Goal: Complete application form

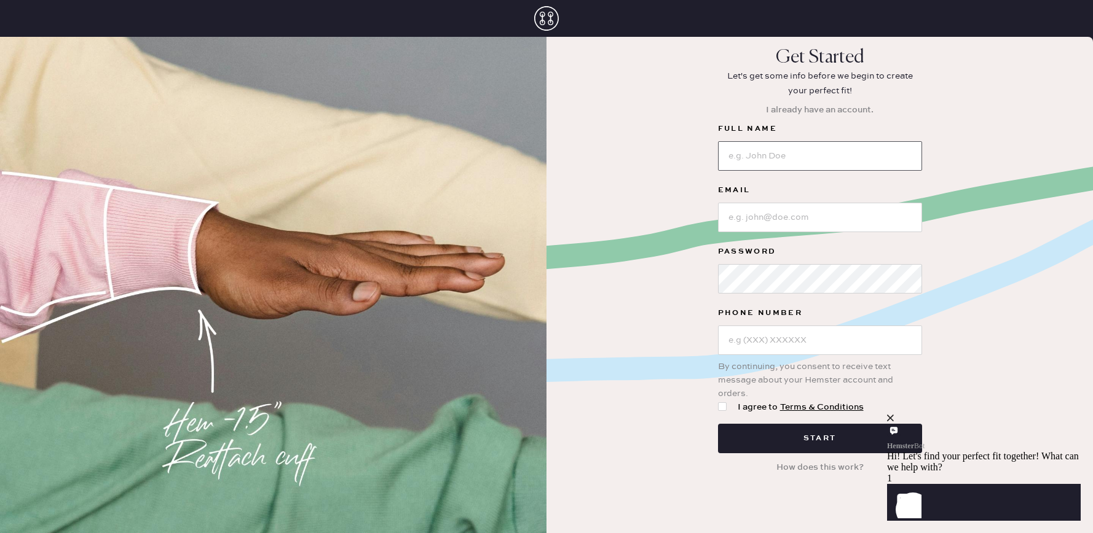
click at [763, 156] on input at bounding box center [820, 155] width 204 height 29
type input "jennifer earle wilkinson"
type input "jennewilk@gmail.com"
type input "[PHONE_NUMBER]"
click at [718, 424] on button "Start" at bounding box center [820, 438] width 204 height 29
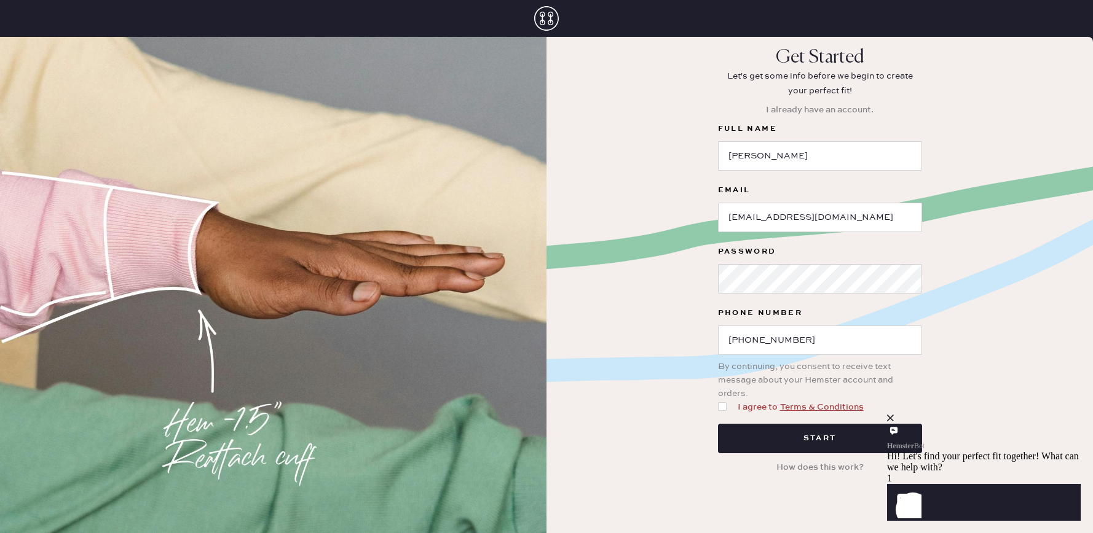
click at [723, 408] on div at bounding box center [722, 406] width 9 height 9
click at [718, 401] on input "I agree to Terms & Conditions" at bounding box center [718, 401] width 1 height 1
checkbox input "true"
click at [833, 439] on button "Start" at bounding box center [820, 438] width 204 height 29
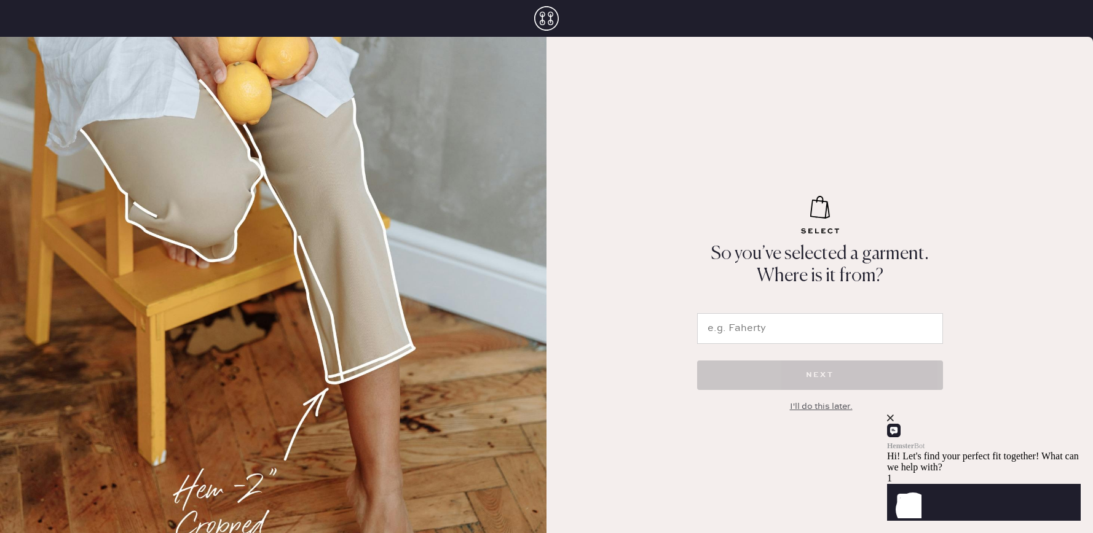
click at [791, 328] on input "text" at bounding box center [820, 328] width 246 height 31
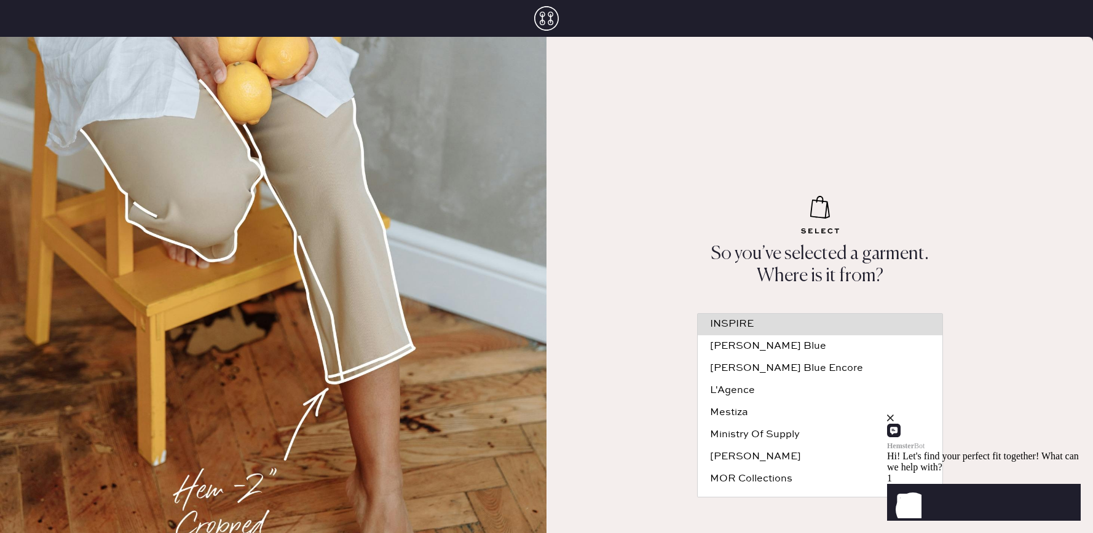
scroll to position [123, 0]
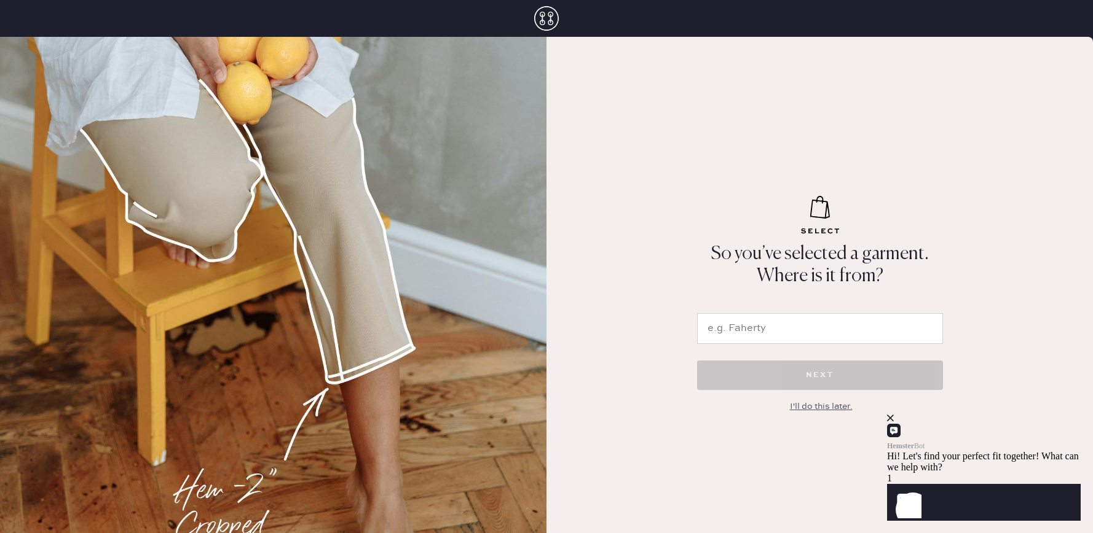
click at [893, 422] on icon "close" at bounding box center [890, 418] width 7 height 7
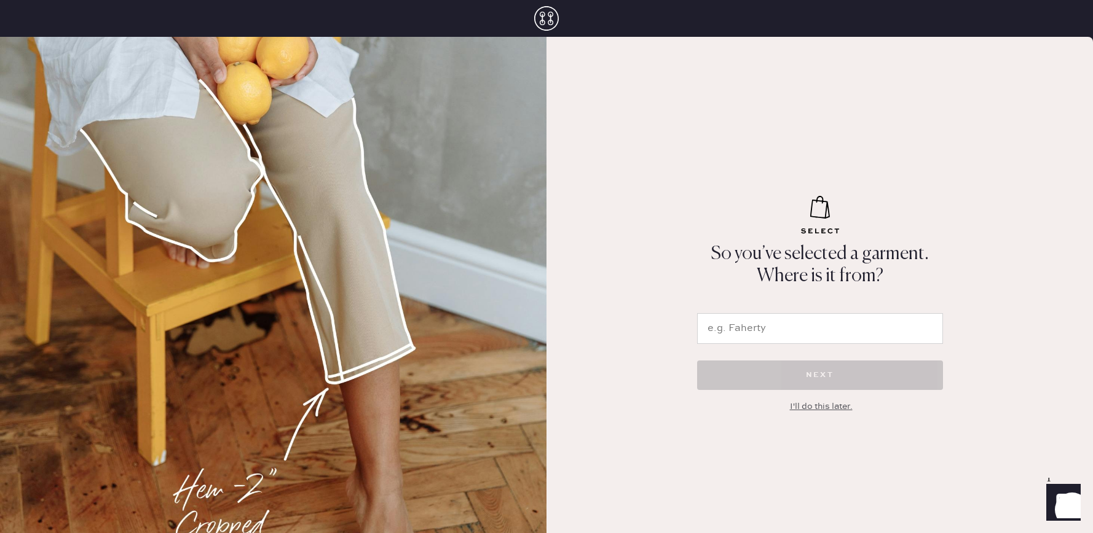
click at [543, 17] on use at bounding box center [546, 18] width 25 height 25
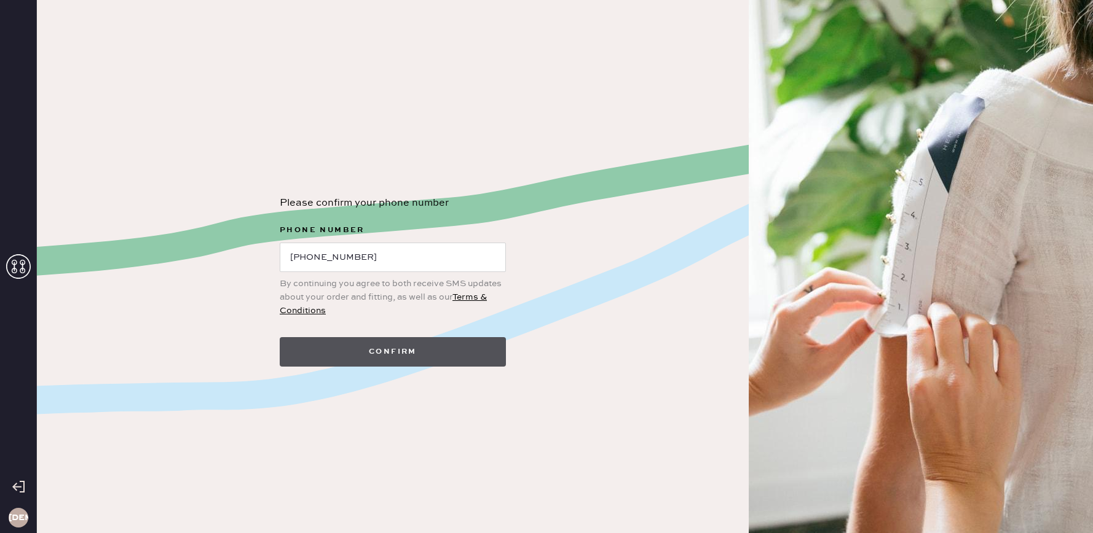
click at [430, 349] on button "Confirm" at bounding box center [393, 351] width 226 height 29
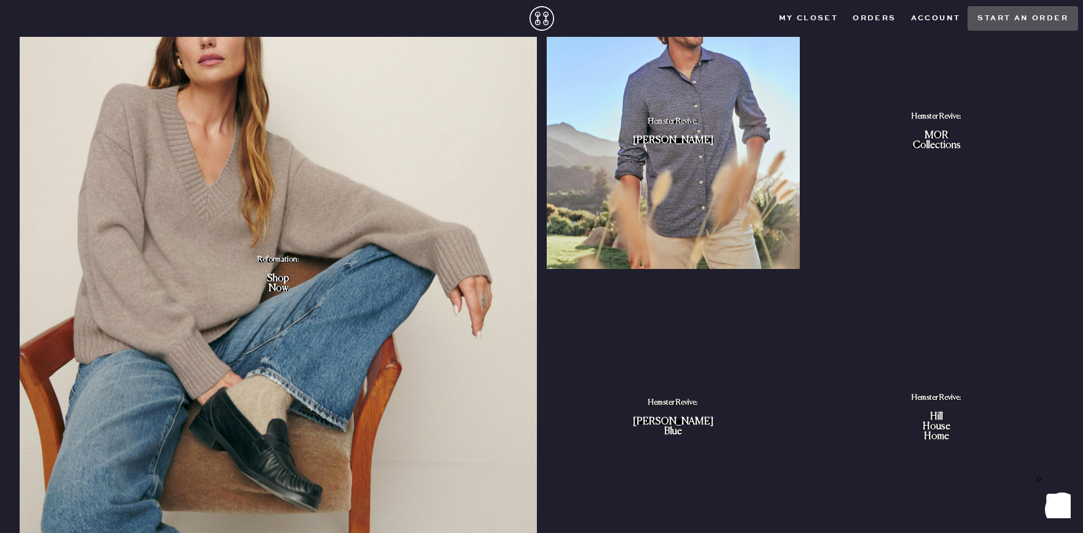
scroll to position [976, 0]
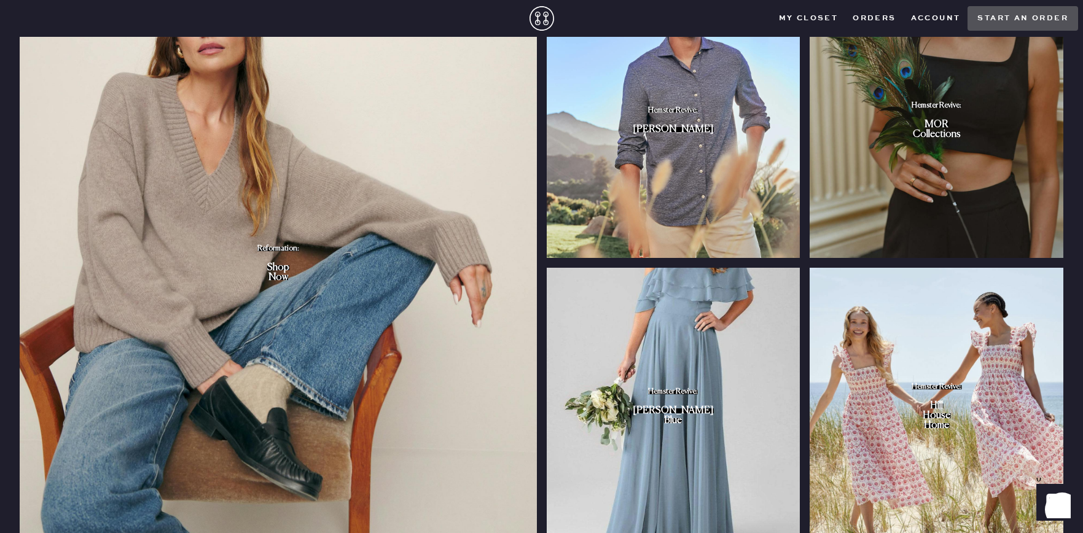
click at [687, 397] on div "Hemster Revive: [PERSON_NAME] Blue" at bounding box center [673, 406] width 81 height 39
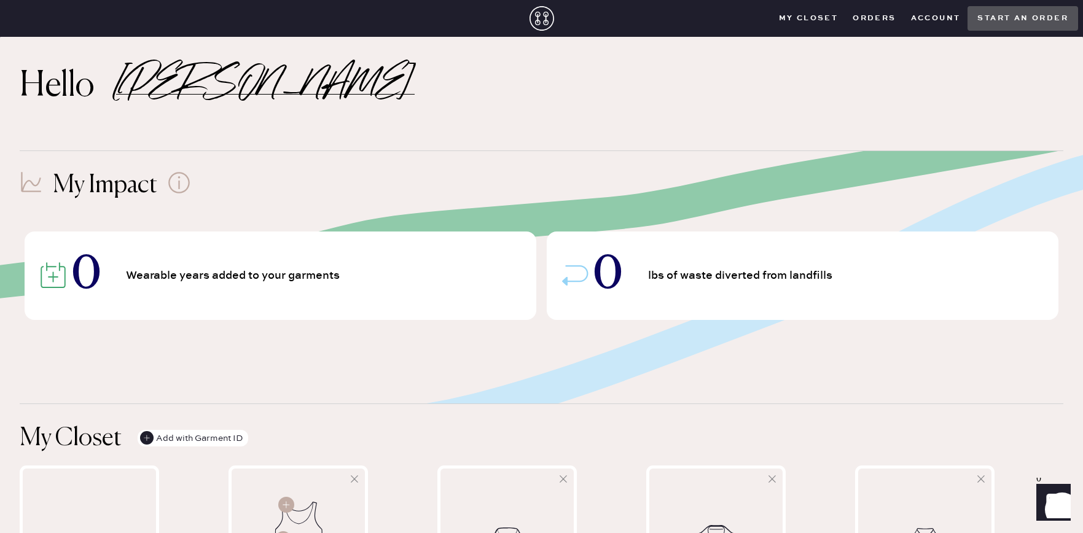
scroll to position [0, 0]
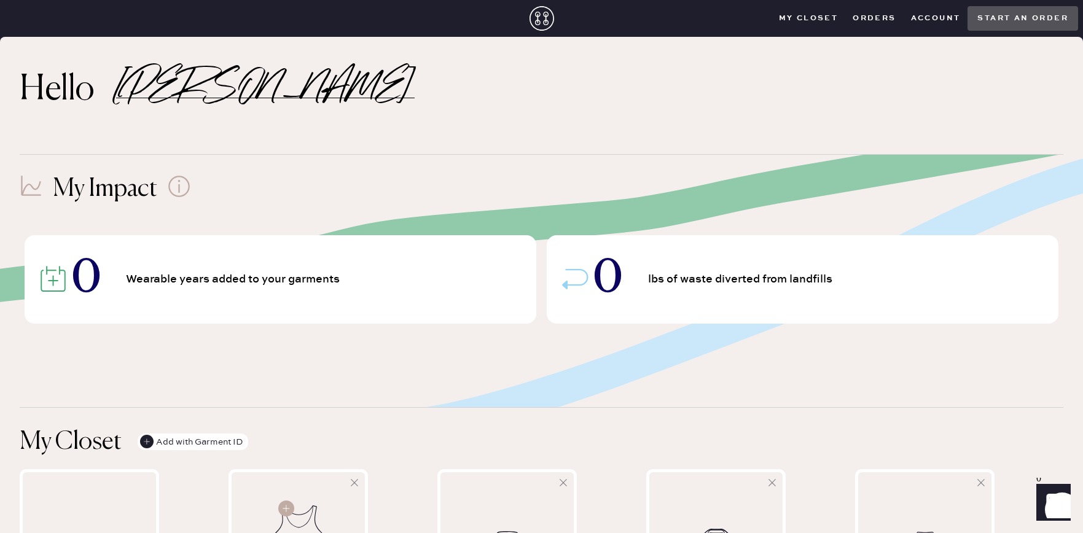
click at [809, 17] on closet "My Closet" at bounding box center [809, 18] width 74 height 18
click at [241, 287] on div "0 Wearable years added to your garments" at bounding box center [281, 279] width 512 height 88
